Goal: Task Accomplishment & Management: Manage account settings

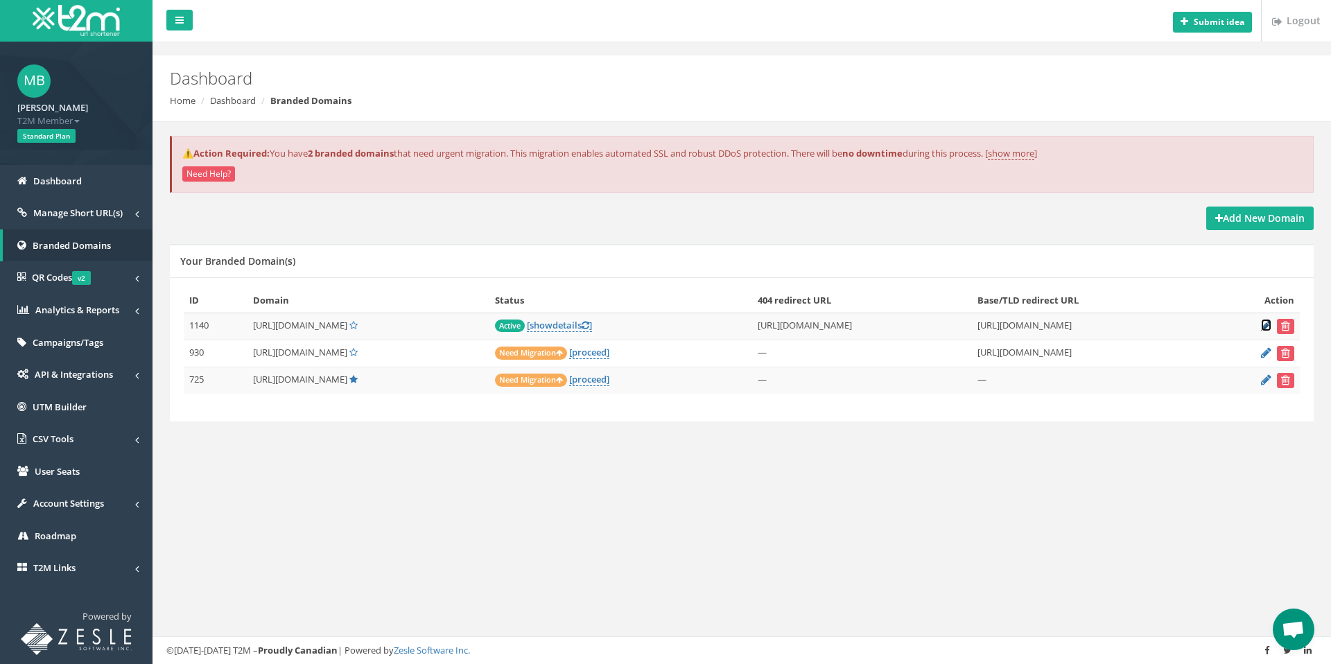
click at [1266, 328] on icon at bounding box center [1266, 325] width 10 height 9
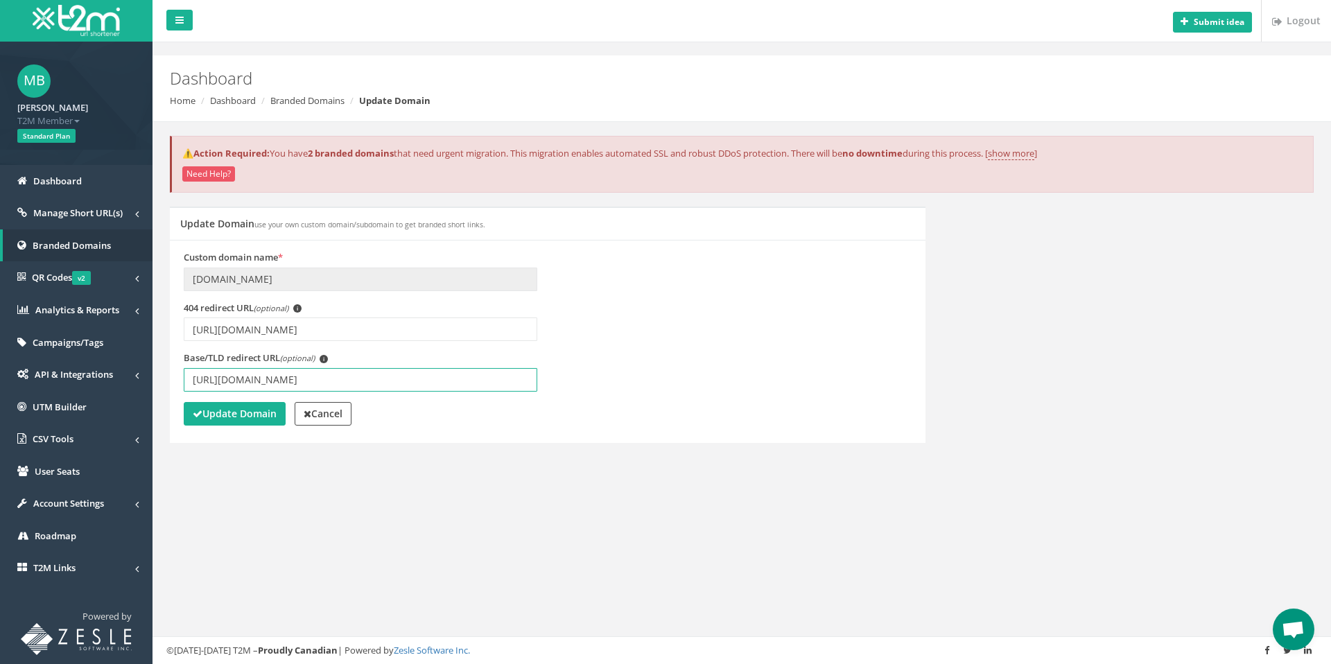
drag, startPoint x: 453, startPoint y: 375, endPoint x: 187, endPoint y: 355, distance: 266.3
click at [187, 355] on div "Base/TLD redirect URL (optional) i https://youtube.com/live/2LBsEHnHWoE?feature…" at bounding box center [361, 372] width 354 height 40
paste input "czXNGLcNiwU"
type input "https://youtube.com/live/czXNGLcNiwU?feature=share"
click at [216, 418] on strong "Update Domain" at bounding box center [235, 413] width 84 height 13
